Goal: Information Seeking & Learning: Learn about a topic

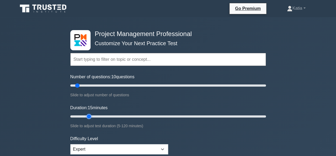
drag, startPoint x: 80, startPoint y: 117, endPoint x: 91, endPoint y: 115, distance: 11.1
type input "15"
click at [91, 115] on input "Duration: 15 minutes" at bounding box center [168, 117] width 196 height 6
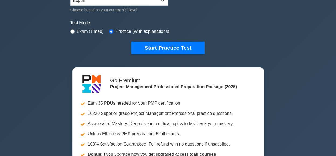
scroll to position [156, 0]
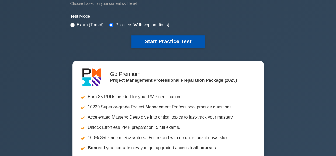
click at [194, 39] on button "Start Practice Test" at bounding box center [168, 41] width 73 height 12
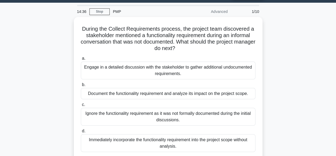
scroll to position [15, 0]
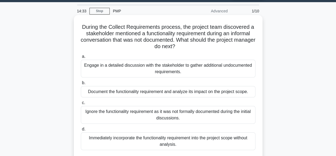
click at [235, 90] on div "Document the functionality requirement and analyze its impact on the project sc…" at bounding box center [168, 91] width 175 height 11
click at [81, 85] on input "b. Document the functionality requirement and analyze its impact on the project…" at bounding box center [81, 83] width 0 height 4
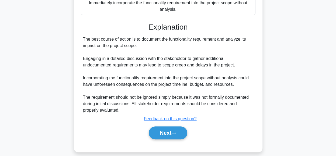
scroll to position [156, 0]
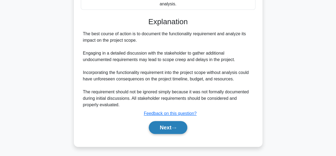
click at [167, 129] on button "Next" at bounding box center [168, 127] width 39 height 13
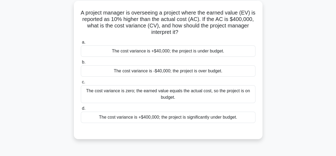
scroll to position [26, 0]
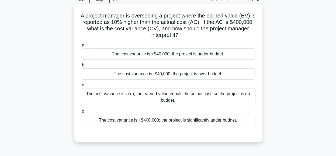
click at [186, 54] on div "The cost variance is +$40,000; the project is under budget." at bounding box center [168, 54] width 175 height 11
click at [81, 47] on input "a. The cost variance is +$40,000; the project is under budget." at bounding box center [81, 46] width 0 height 4
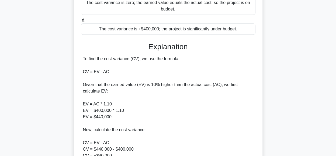
scroll to position [175, 0]
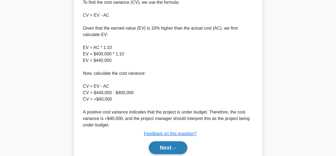
click at [180, 146] on button "Next" at bounding box center [168, 148] width 39 height 13
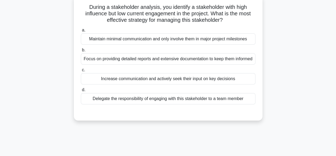
scroll to position [35, 0]
click at [223, 83] on div "Increase communication and actively seek their input on key decisions" at bounding box center [168, 78] width 175 height 11
click at [81, 72] on input "c. Increase communication and actively seek their input on key decisions" at bounding box center [81, 70] width 0 height 4
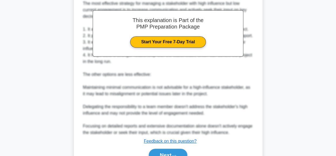
scroll to position [177, 0]
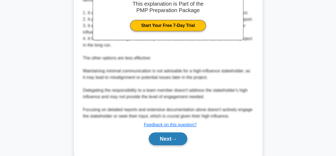
click at [161, 146] on button "Next" at bounding box center [168, 139] width 39 height 13
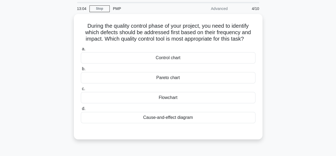
scroll to position [9, 0]
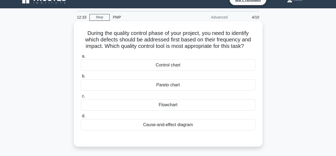
click at [201, 86] on div "Pareto chart" at bounding box center [168, 85] width 175 height 11
click at [81, 78] on input "b. Pareto chart" at bounding box center [81, 77] width 0 height 4
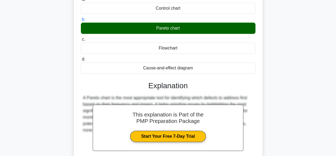
scroll to position [135, 0]
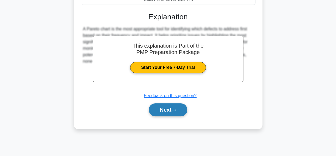
click at [173, 110] on button "Next" at bounding box center [168, 110] width 39 height 13
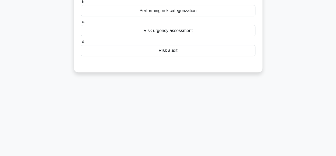
scroll to position [26, 0]
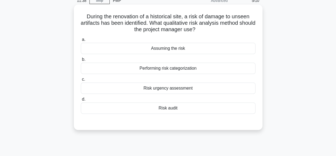
click at [209, 88] on div "Risk urgency assessment" at bounding box center [168, 88] width 175 height 11
click at [81, 81] on input "c. Risk urgency assessment" at bounding box center [81, 80] width 0 height 4
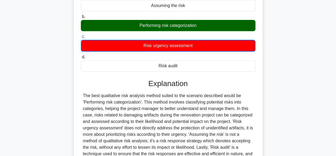
scroll to position [135, 0]
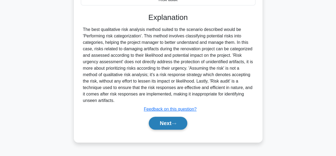
click at [176, 122] on icon at bounding box center [174, 123] width 5 height 3
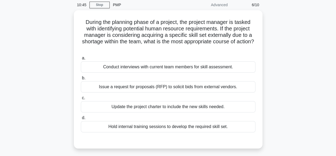
scroll to position [23, 0]
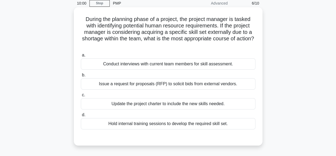
click at [235, 85] on div "Issue a request for proposals (RFP) to solicit bids from external vendors." at bounding box center [168, 83] width 175 height 11
click at [81, 77] on input "b. Issue a request for proposals (RFP) to solicit bids from external vendors." at bounding box center [81, 76] width 0 height 4
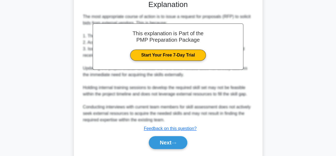
scroll to position [163, 0]
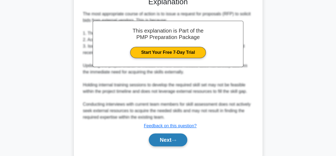
click at [163, 138] on button "Next" at bounding box center [168, 140] width 39 height 13
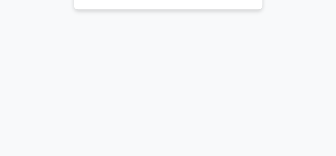
scroll to position [28, 0]
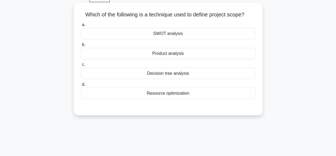
click at [209, 33] on div "SWOT analysis" at bounding box center [168, 33] width 175 height 11
click at [81, 27] on input "a. SWOT analysis" at bounding box center [81, 25] width 0 height 4
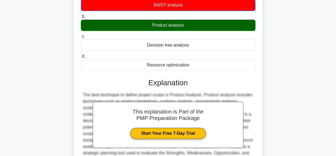
scroll to position [135, 0]
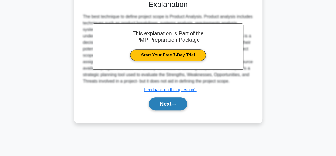
click at [165, 106] on button "Next" at bounding box center [168, 104] width 39 height 13
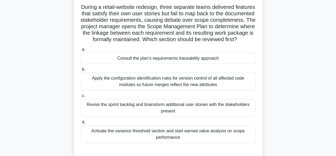
scroll to position [35, 0]
click at [231, 62] on div "Consult the plan’s requirements traceability approach" at bounding box center [168, 58] width 175 height 11
click at [81, 52] on input "a. Consult the plan’s requirements traceability approach" at bounding box center [81, 50] width 0 height 4
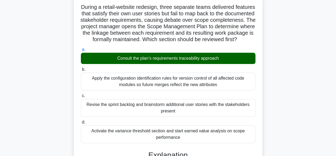
click at [231, 62] on div "Consult the plan’s requirements traceability approach" at bounding box center [168, 58] width 175 height 11
click at [81, 52] on input "a. Consult the plan’s requirements traceability approach" at bounding box center [81, 50] width 0 height 4
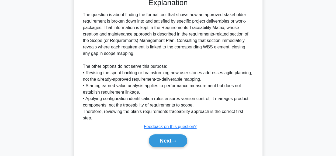
scroll to position [190, 0]
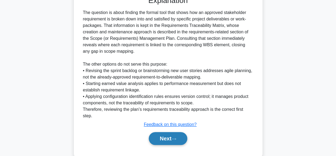
click at [176, 139] on icon at bounding box center [174, 139] width 5 height 3
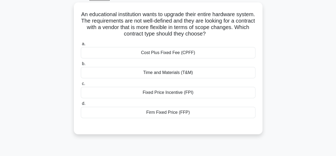
scroll to position [30, 0]
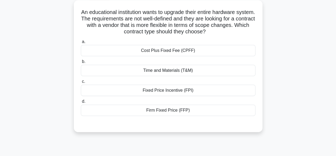
click at [235, 70] on div "Time and Materials (T&M)" at bounding box center [168, 70] width 175 height 11
click at [81, 64] on input "b. Time and Materials (T&M)" at bounding box center [81, 62] width 0 height 4
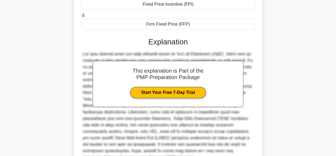
scroll to position [169, 0]
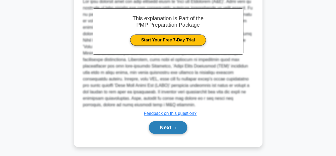
click at [155, 128] on button "Next" at bounding box center [168, 127] width 39 height 13
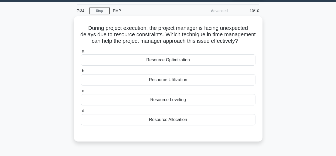
scroll to position [16, 0]
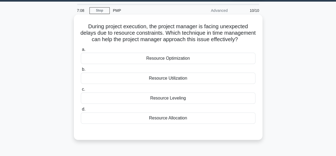
click at [197, 104] on div "Resource Leveling" at bounding box center [168, 98] width 175 height 11
click at [81, 91] on input "c. Resource Leveling" at bounding box center [81, 90] width 0 height 4
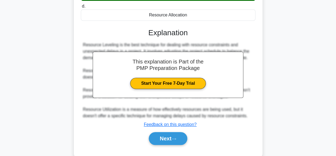
scroll to position [136, 0]
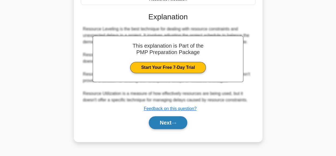
click at [170, 124] on button "Next" at bounding box center [168, 123] width 39 height 13
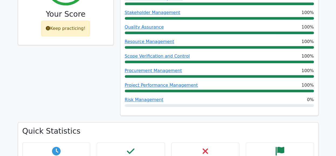
scroll to position [289, 0]
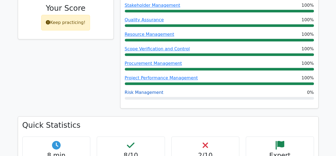
click at [145, 90] on link "Risk Management" at bounding box center [144, 92] width 39 height 5
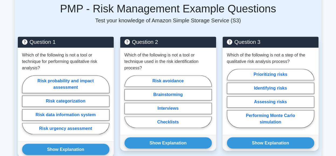
scroll to position [364, 0]
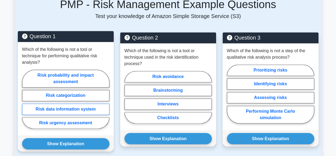
click at [66, 108] on label "Risk data information system" at bounding box center [65, 109] width 87 height 11
click at [26, 103] on input "Risk data information system" at bounding box center [24, 101] width 4 height 4
radio input "true"
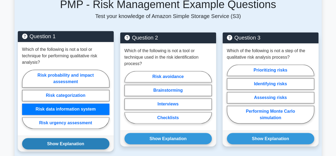
click at [66, 142] on button "Show Explanation" at bounding box center [65, 143] width 87 height 11
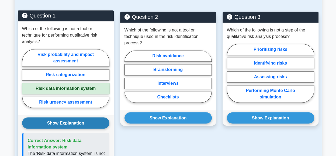
scroll to position [386, 0]
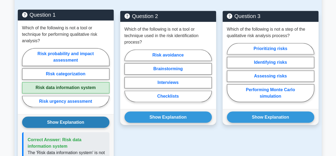
click at [66, 142] on p "Correct Answer: Risk data information system" at bounding box center [66, 143] width 77 height 13
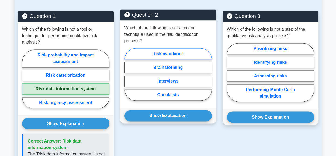
click at [168, 53] on label "Risk avoidance" at bounding box center [168, 53] width 87 height 11
click at [128, 74] on input "Risk avoidance" at bounding box center [127, 76] width 4 height 4
radio input "true"
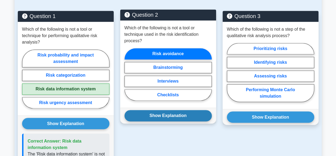
click at [159, 118] on button "Show Explanation" at bounding box center [168, 115] width 87 height 11
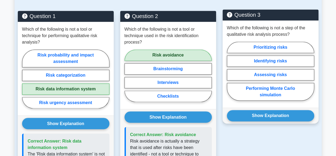
click at [281, 28] on p "Which of the following is not a step of the qualitative risk analysis process?" at bounding box center [270, 31] width 87 height 13
click at [266, 90] on label "Performing Monte Carlo simulation" at bounding box center [270, 92] width 87 height 18
click at [231, 75] on input "Performing Monte Carlo simulation" at bounding box center [229, 73] width 4 height 4
radio input "true"
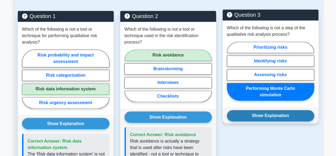
click at [264, 118] on button "Show Explanation" at bounding box center [270, 115] width 87 height 11
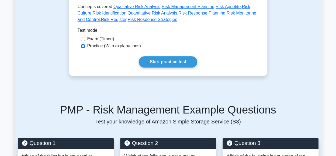
scroll to position [259, 0]
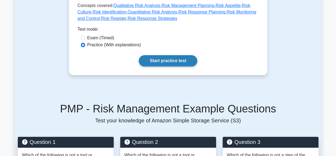
click at [144, 60] on link "Start practice test" at bounding box center [168, 60] width 59 height 11
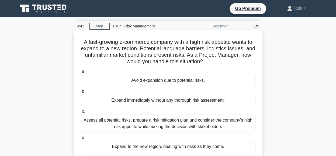
click at [205, 129] on div "Assess all potential risks, prepare a risk mitigation plan and consider the com…" at bounding box center [168, 124] width 175 height 18
click at [81, 114] on input "c. Assess all potential risks, prepare a risk mitigation plan and consider the …" at bounding box center [81, 112] width 0 height 4
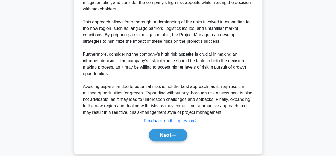
scroll to position [188, 0]
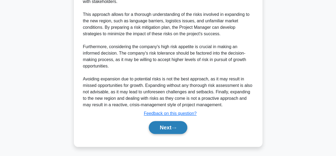
click at [172, 128] on button "Next" at bounding box center [168, 127] width 39 height 13
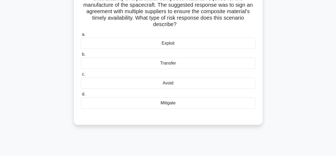
scroll to position [30, 0]
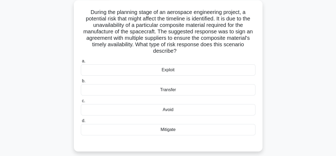
click at [164, 131] on div "Mitigate" at bounding box center [168, 129] width 175 height 11
click at [81, 123] on input "d. Mitigate" at bounding box center [81, 121] width 0 height 4
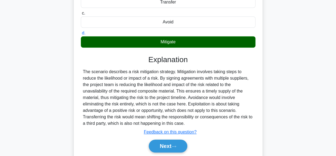
scroll to position [136, 0]
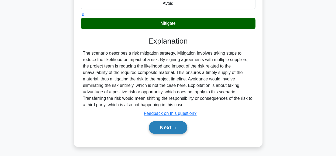
click at [159, 127] on button "Next" at bounding box center [168, 127] width 39 height 13
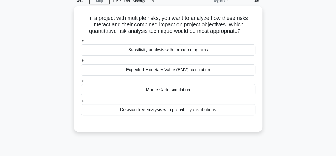
scroll to position [25, 0]
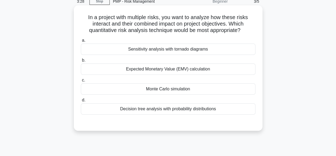
click at [232, 70] on div "Expected Monetary Value (EMV) calculation" at bounding box center [168, 69] width 175 height 11
click at [81, 62] on input "b. Expected Monetary Value (EMV) calculation" at bounding box center [81, 61] width 0 height 4
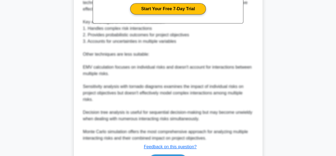
scroll to position [228, 0]
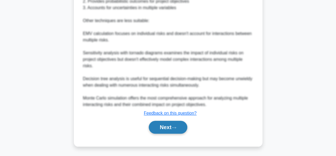
click at [159, 127] on button "Next" at bounding box center [168, 127] width 39 height 13
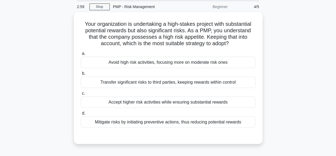
scroll to position [20, 0]
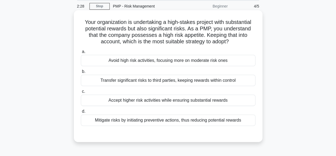
click at [206, 101] on div "Accept higher risk activities while ensuring substantial rewards" at bounding box center [168, 100] width 175 height 11
click at [81, 94] on input "c. Accept higher risk activities while ensuring substantial rewards" at bounding box center [81, 92] width 0 height 4
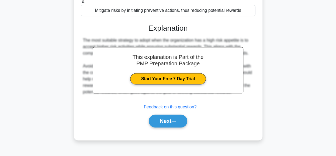
scroll to position [135, 0]
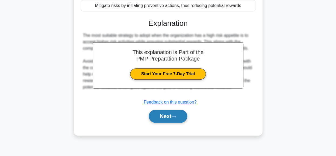
click at [176, 116] on icon at bounding box center [174, 116] width 5 height 3
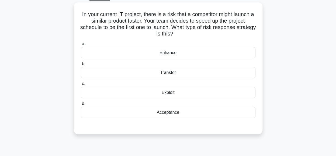
scroll to position [29, 0]
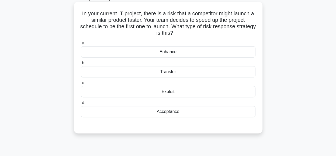
click at [193, 111] on div "Acceptance" at bounding box center [168, 111] width 175 height 11
click at [81, 105] on input "d. Acceptance" at bounding box center [81, 103] width 0 height 4
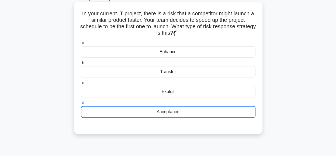
click at [193, 111] on div "Acceptance" at bounding box center [168, 112] width 175 height 12
click at [81, 105] on input "d. Acceptance" at bounding box center [81, 103] width 0 height 4
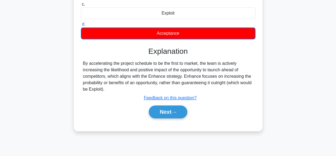
scroll to position [110, 0]
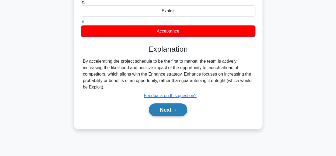
click at [164, 110] on button "Next" at bounding box center [168, 110] width 39 height 13
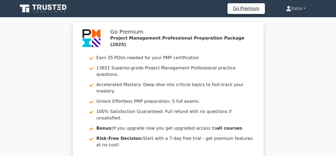
click at [298, 9] on link "Katia" at bounding box center [296, 8] width 46 height 11
click at [285, 20] on link "Profile" at bounding box center [294, 21] width 43 height 9
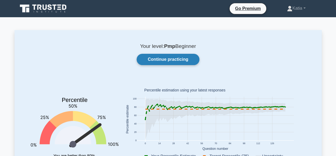
click at [188, 59] on link "Continue practicing" at bounding box center [168, 59] width 63 height 11
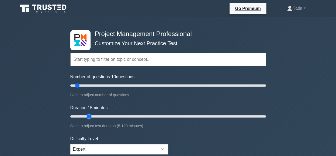
drag, startPoint x: 81, startPoint y: 116, endPoint x: 87, endPoint y: 115, distance: 6.0
type input "15"
click at [87, 115] on input "Duration: 15 minutes" at bounding box center [168, 117] width 196 height 6
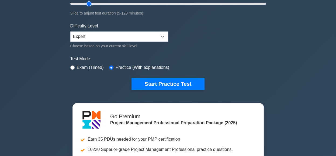
scroll to position [126, 0]
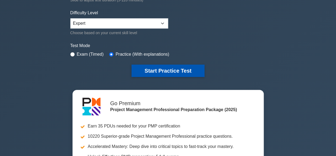
click at [189, 71] on button "Start Practice Test" at bounding box center [168, 71] width 73 height 12
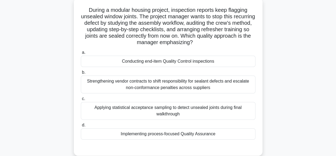
scroll to position [35, 0]
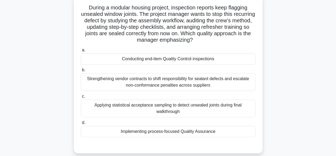
click at [214, 134] on div "Implementing process-focused Quality Assurance" at bounding box center [168, 131] width 175 height 11
click at [81, 125] on input "d. Implementing process-focused Quality Assurance" at bounding box center [81, 123] width 0 height 4
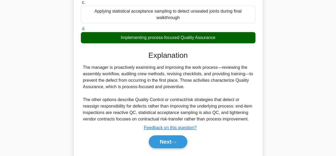
scroll to position [143, 0]
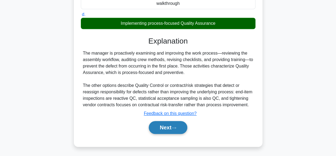
click at [179, 128] on button "Next" at bounding box center [168, 127] width 39 height 13
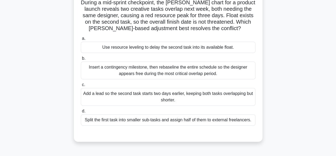
scroll to position [38, 0]
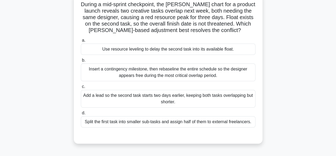
click at [238, 50] on div "Use resource leveling to delay the second task into its available float." at bounding box center [168, 49] width 175 height 11
click at [81, 42] on input "a. Use resource leveling to delay the second task into its available float." at bounding box center [81, 41] width 0 height 4
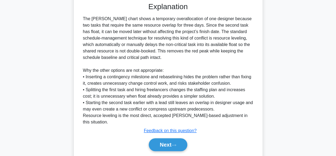
scroll to position [182, 0]
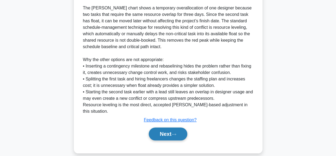
click at [167, 128] on button "Next" at bounding box center [168, 134] width 39 height 13
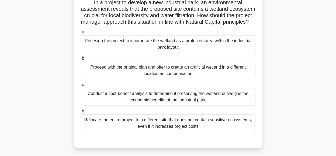
scroll to position [40, 0]
click at [218, 53] on div "Redesign the project to incorporate the wetland as a protected area within the …" at bounding box center [168, 44] width 175 height 18
click at [81, 33] on input "a. Redesign the project to incorporate the wetland as a protected area within t…" at bounding box center [81, 32] width 0 height 4
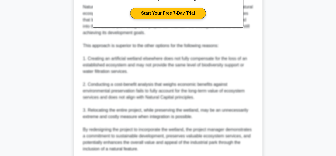
scroll to position [272, 0]
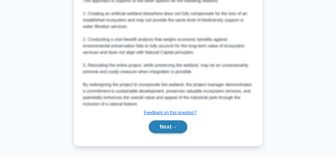
click at [181, 128] on button "Next" at bounding box center [168, 127] width 39 height 13
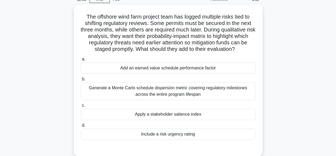
scroll to position [26, 0]
click at [193, 133] on div "Include a risk urgency rating" at bounding box center [168, 133] width 175 height 11
click at [81, 127] on input "d. Include a risk urgency rating" at bounding box center [81, 126] width 0 height 4
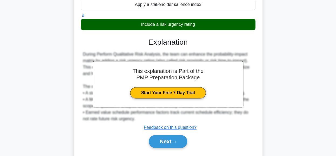
scroll to position [149, 0]
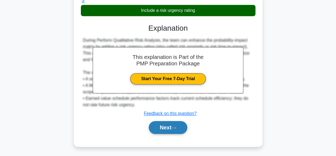
click at [172, 128] on button "Next" at bounding box center [168, 127] width 39 height 13
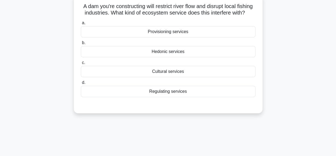
scroll to position [24, 0]
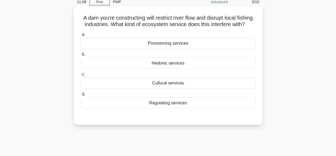
click at [226, 49] on div "Provisioning services" at bounding box center [168, 43] width 175 height 11
click at [81, 36] on input "a. Provisioning services" at bounding box center [81, 35] width 0 height 4
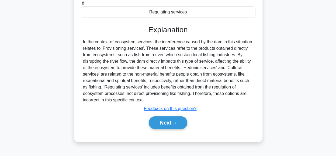
scroll to position [117, 0]
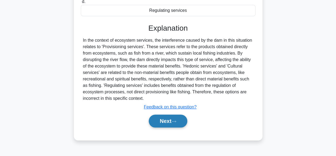
click at [170, 127] on button "Next" at bounding box center [168, 121] width 39 height 13
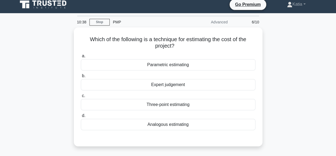
scroll to position [4, 0]
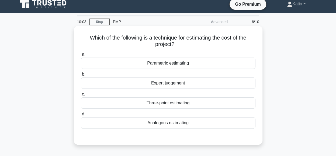
click at [192, 124] on div "Analogous estimating" at bounding box center [168, 123] width 175 height 11
click at [81, 116] on input "d. Analogous estimating" at bounding box center [81, 115] width 0 height 4
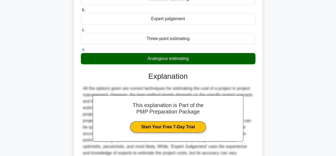
scroll to position [135, 0]
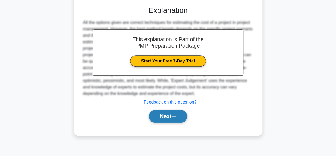
click at [175, 119] on button "Next" at bounding box center [168, 116] width 39 height 13
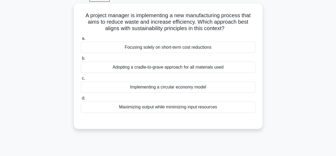
scroll to position [29, 0]
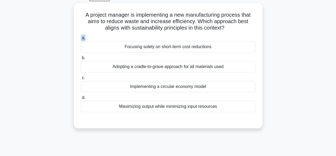
drag, startPoint x: 334, startPoint y: 35, endPoint x: 335, endPoint y: 26, distance: 9.5
click at [335, 26] on main "9:57 Stop PMP Advanced 7/10 A project manager is implementing a new manufacturi…" at bounding box center [168, 126] width 336 height 274
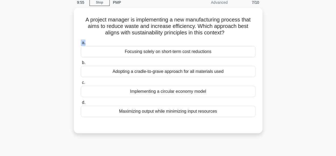
scroll to position [24, 0]
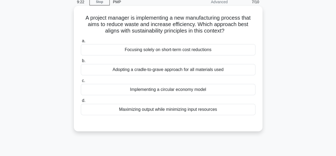
click at [191, 73] on div "Adopting a cradle-to-grave approach for all materials used" at bounding box center [168, 69] width 175 height 11
click at [81, 63] on input "b. Adopting a cradle-to-grave approach for all materials used" at bounding box center [81, 61] width 0 height 4
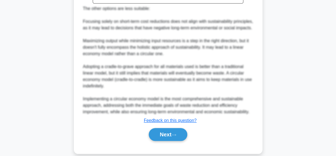
scroll to position [228, 0]
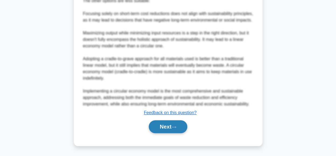
click at [175, 127] on icon at bounding box center [174, 127] width 5 height 3
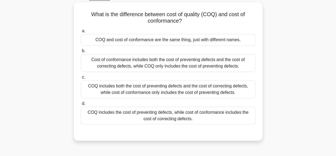
scroll to position [26, 0]
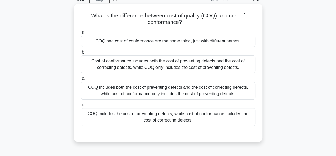
click at [234, 118] on div "COQ includes the cost of preventing defects, while cost of conformance includes…" at bounding box center [168, 117] width 175 height 18
click at [81, 107] on input "d. COQ includes the cost of preventing defects, while cost of conformance inclu…" at bounding box center [81, 106] width 0 height 4
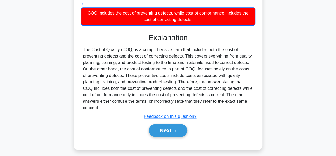
scroll to position [132, 0]
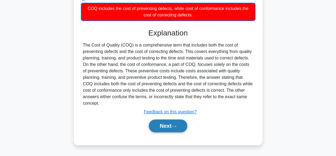
click at [175, 124] on button "Next" at bounding box center [168, 126] width 39 height 13
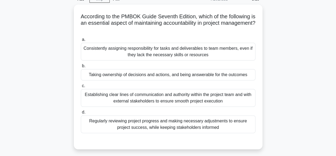
scroll to position [27, 0]
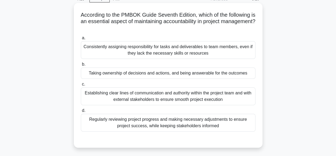
click at [248, 76] on div "Taking ownership of decisions and actions, and being answerable for the outcomes" at bounding box center [168, 73] width 175 height 11
click at [81, 66] on input "b. Taking ownership of decisions and actions, and being answerable for the outc…" at bounding box center [81, 65] width 0 height 4
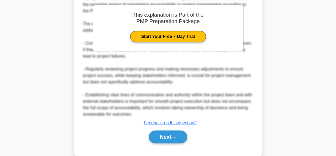
scroll to position [195, 0]
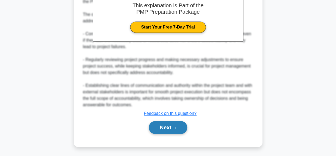
click at [180, 126] on button "Next" at bounding box center [168, 127] width 39 height 13
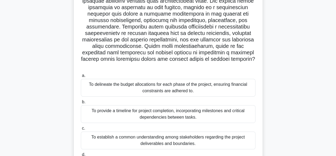
scroll to position [75, 0]
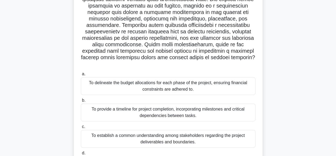
click at [230, 136] on div "To establish a common understanding among stakeholders regarding the project de…" at bounding box center [168, 139] width 175 height 18
click at [81, 129] on input "c. To establish a common understanding among stakeholders regarding the project…" at bounding box center [81, 127] width 0 height 4
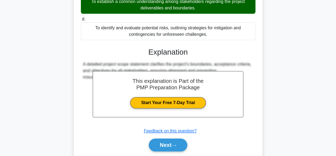
scroll to position [211, 0]
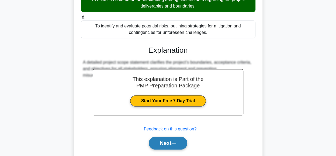
click at [176, 137] on button "Next" at bounding box center [168, 143] width 39 height 13
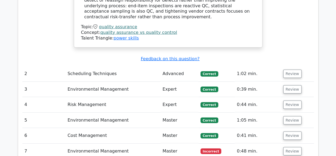
scroll to position [704, 0]
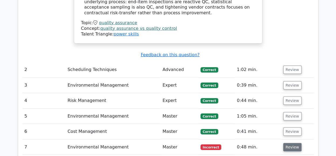
click at [293, 143] on button "Review" at bounding box center [292, 147] width 18 height 8
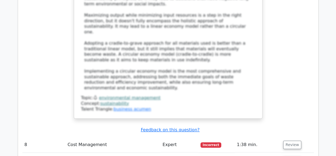
scroll to position [1073, 0]
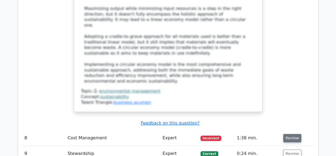
click at [288, 134] on button "Review" at bounding box center [292, 138] width 18 height 8
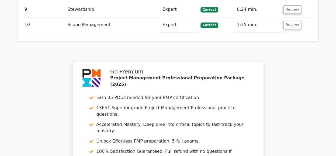
scroll to position [1530, 0]
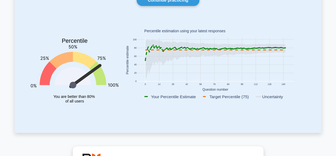
scroll to position [61, 0]
